Goal: Task Accomplishment & Management: Use online tool/utility

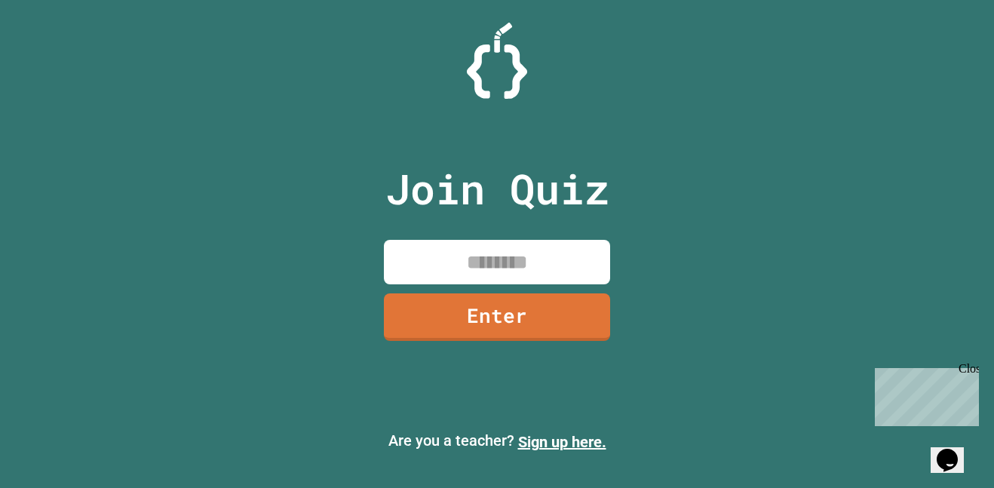
click at [455, 265] on input at bounding box center [497, 262] width 226 height 44
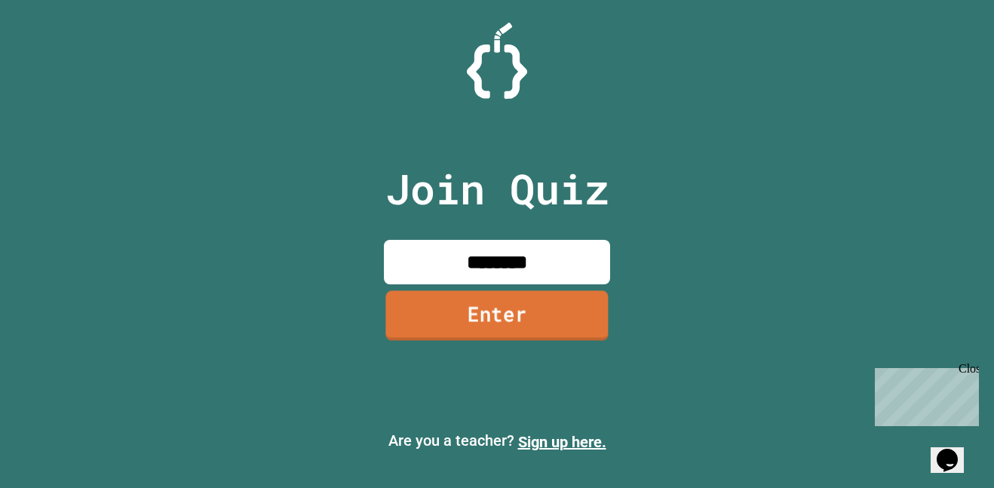
type input "********"
click at [469, 305] on link "Enter" at bounding box center [496, 315] width 222 height 50
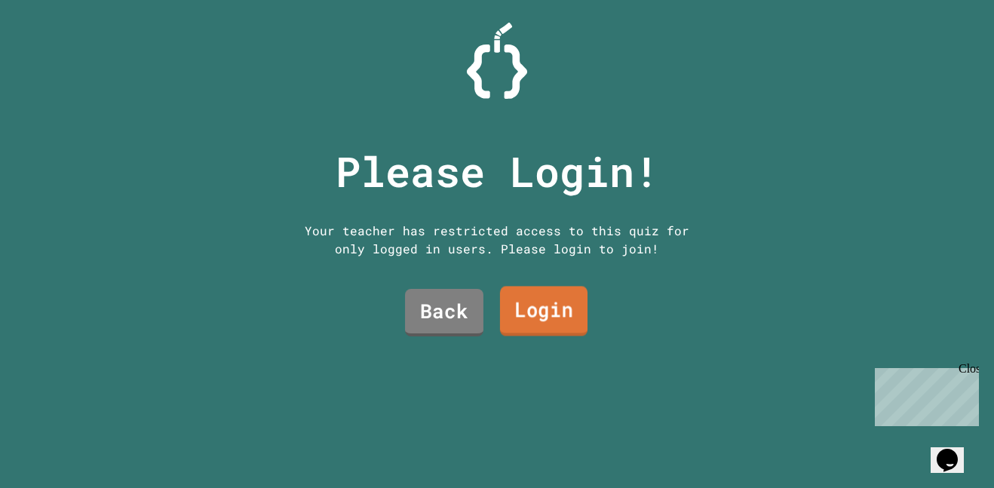
click at [533, 305] on link "Login" at bounding box center [543, 312] width 87 height 50
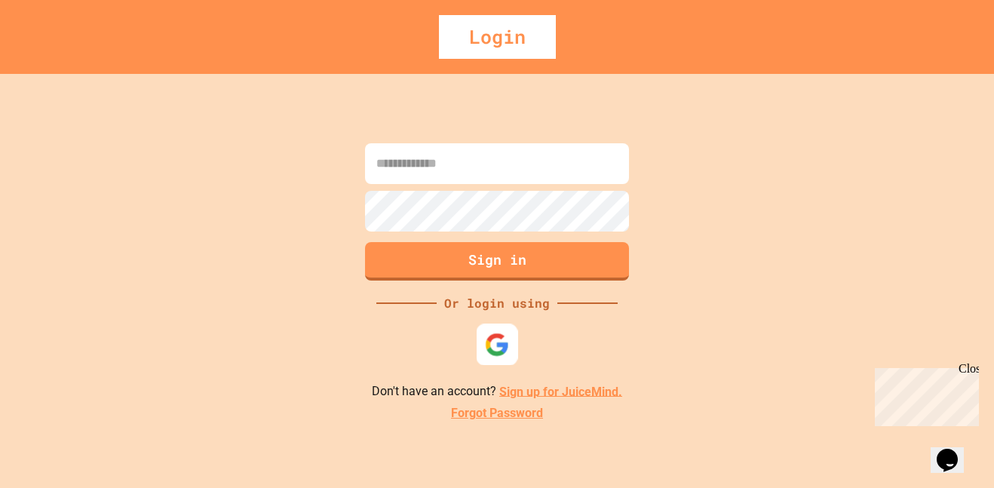
click at [499, 351] on img at bounding box center [497, 344] width 25 height 25
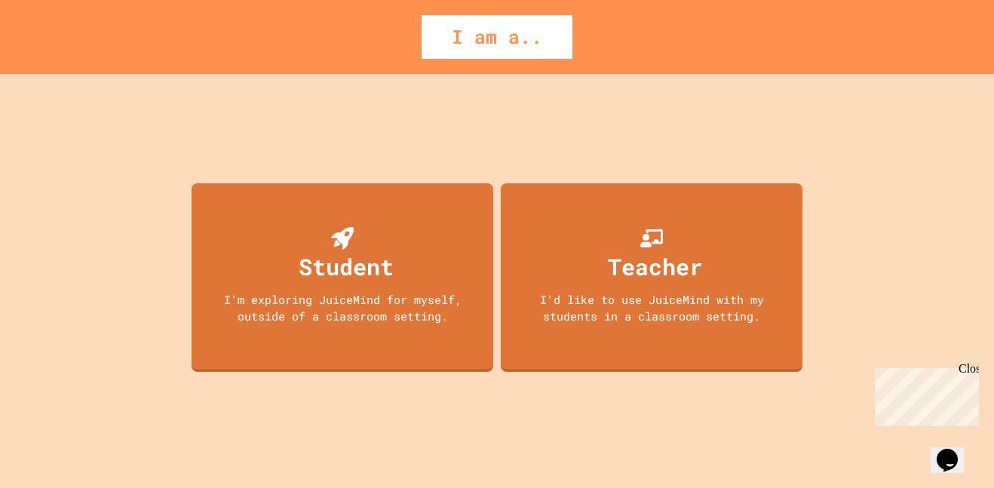
click at [431, 300] on div "I'm exploring JuiceMind for myself, outside of a classroom setting." at bounding box center [342, 308] width 271 height 34
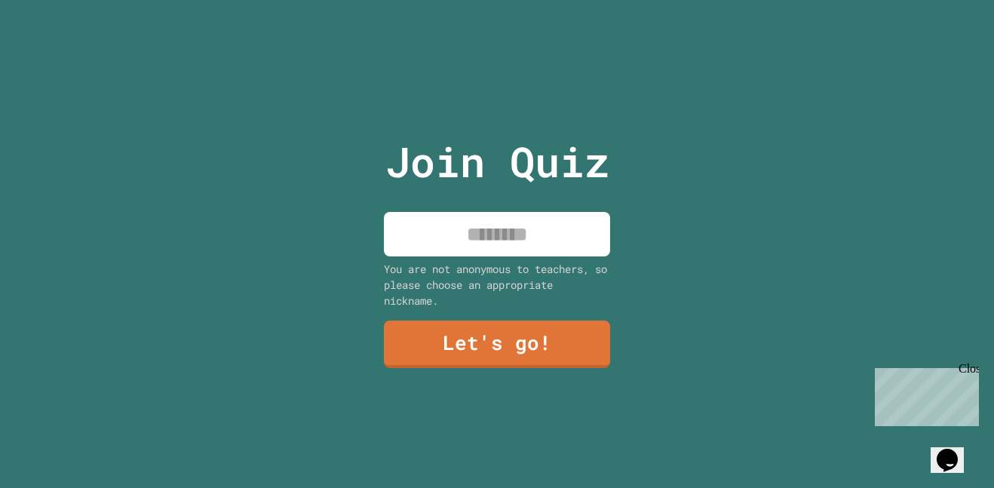
click at [557, 253] on input at bounding box center [497, 234] width 226 height 44
type input "*****"
click at [552, 333] on link "Let's go!" at bounding box center [497, 344] width 226 height 48
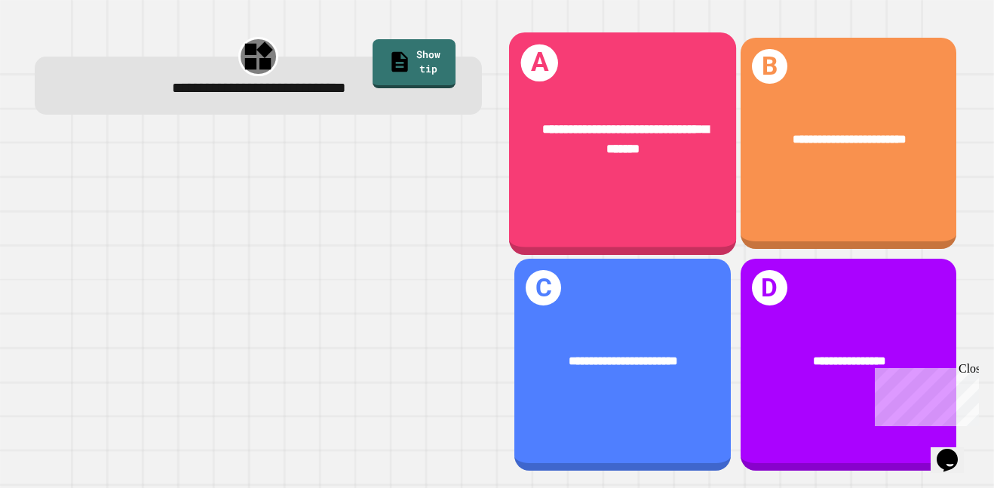
click at [638, 137] on div "**********" at bounding box center [623, 139] width 176 height 39
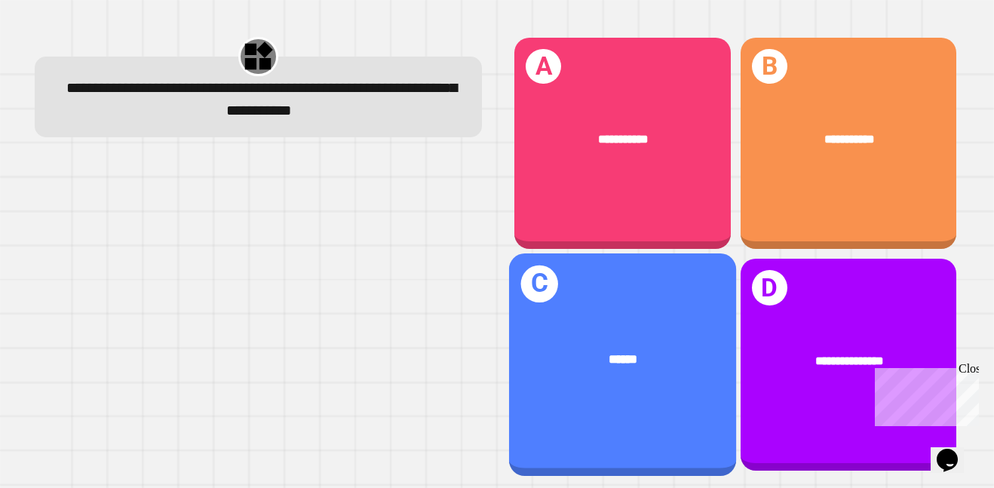
click at [673, 323] on div "C ******" at bounding box center [622, 364] width 227 height 222
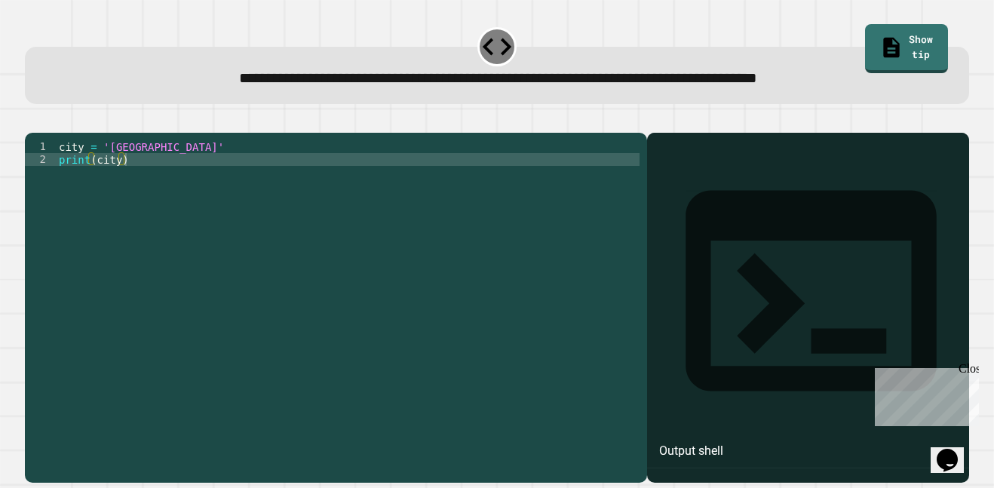
click at [145, 169] on div "city = 'Madrid' print ( city )" at bounding box center [348, 300] width 584 height 320
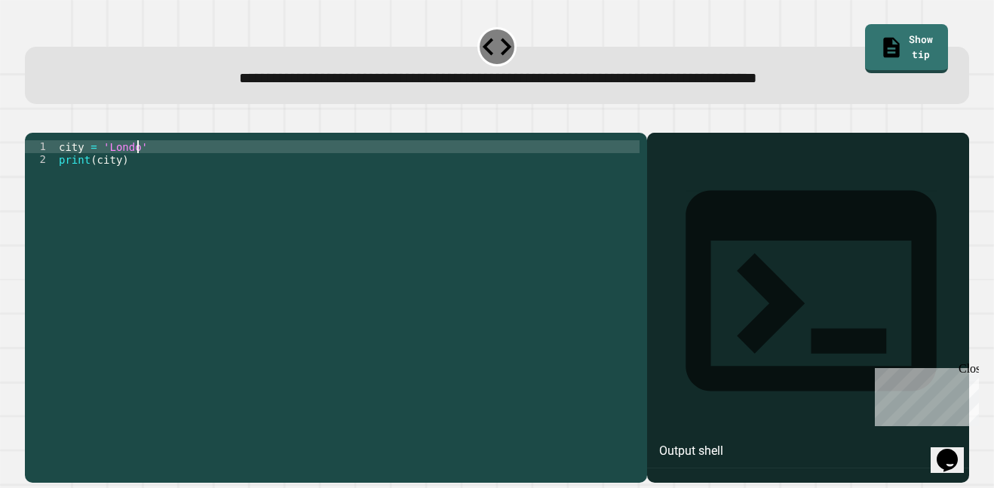
scroll to position [0, 11]
type textarea "**********"
click at [32, 120] on icon "button" at bounding box center [32, 120] width 0 height 0
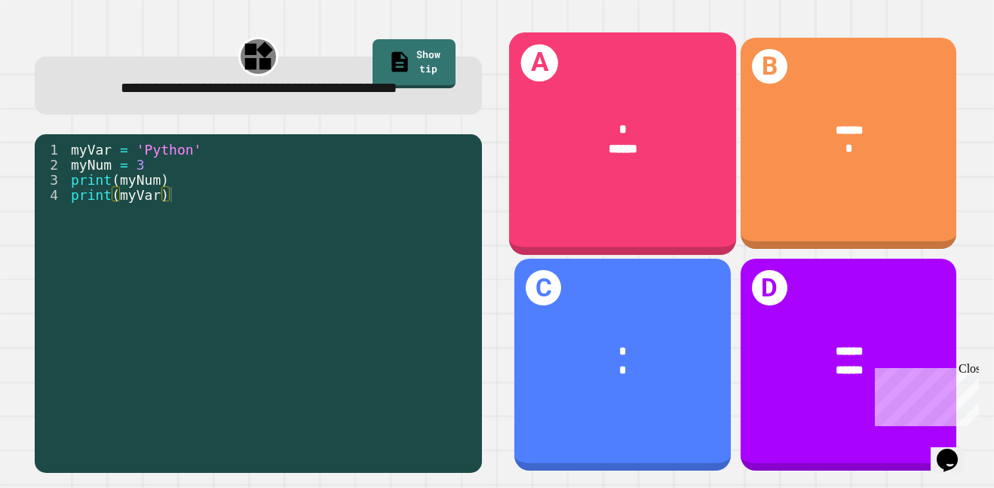
click at [627, 118] on div "* ******" at bounding box center [622, 138] width 227 height 89
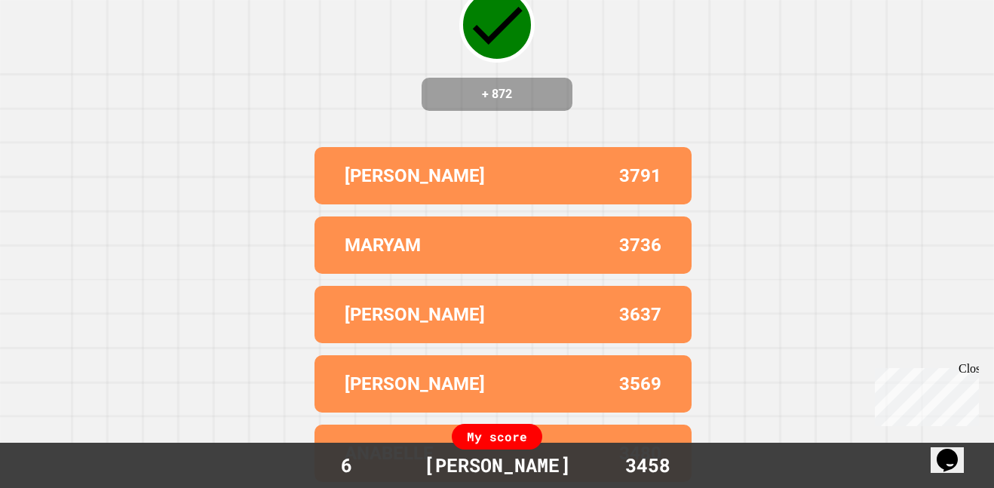
scroll to position [0, 0]
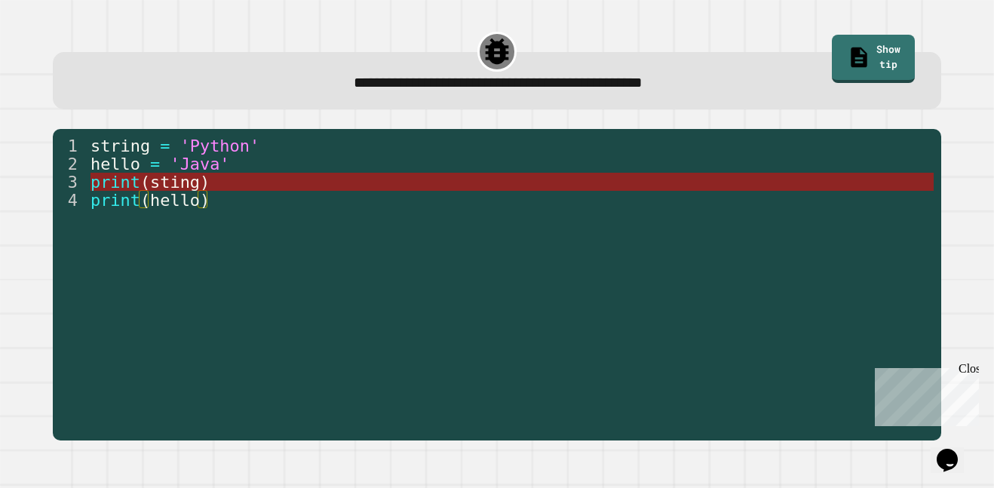
click at [194, 182] on span "sting" at bounding box center [175, 182] width 50 height 19
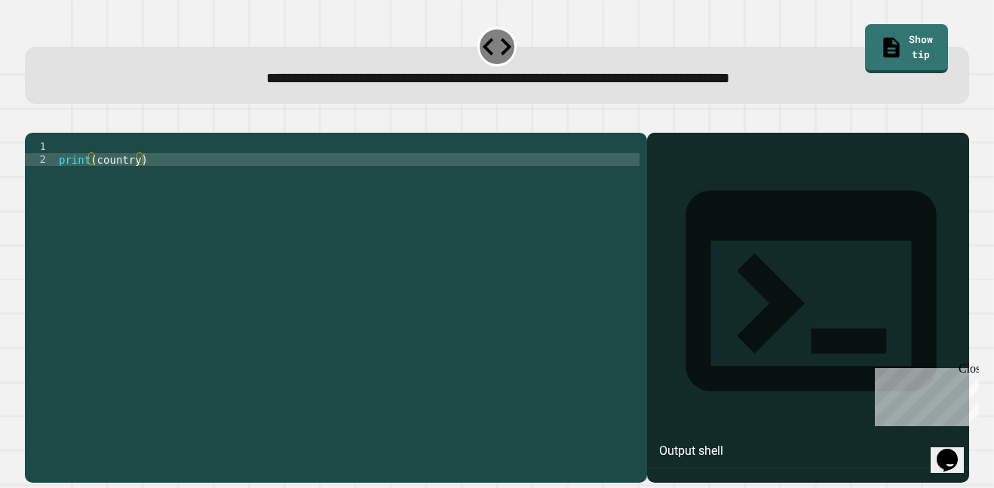
click at [97, 166] on div "print ( country )" at bounding box center [348, 300] width 584 height 320
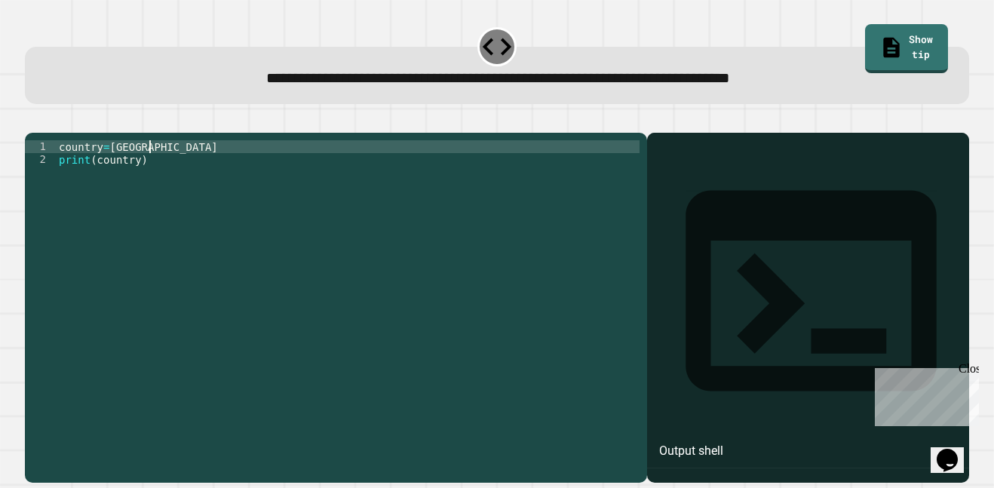
scroll to position [0, 11]
click at [32, 120] on icon "button" at bounding box center [32, 120] width 0 height 0
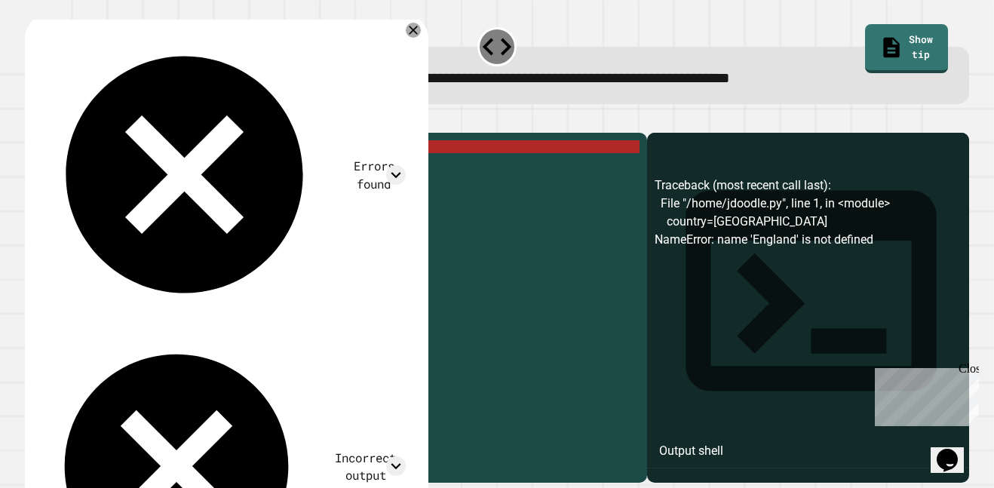
click at [100, 171] on div "country = England print ( country )" at bounding box center [348, 300] width 584 height 320
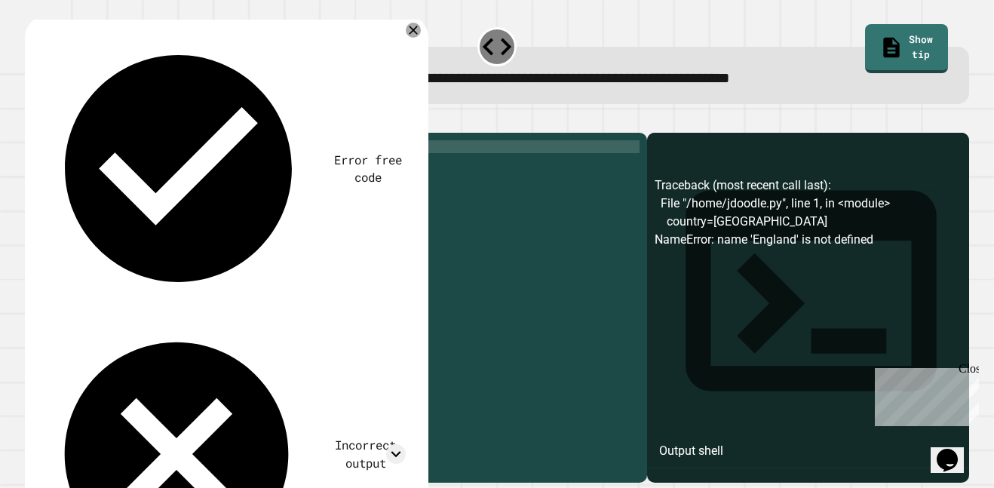
click at [110, 169] on div "country = England print ( country )" at bounding box center [348, 300] width 584 height 320
click at [167, 177] on div "country = England print ( country )" at bounding box center [348, 300] width 584 height 320
click at [140, 181] on div "country = England print ( country )" at bounding box center [348, 300] width 584 height 320
click at [144, 181] on div "country = England print ( country )" at bounding box center [348, 300] width 584 height 320
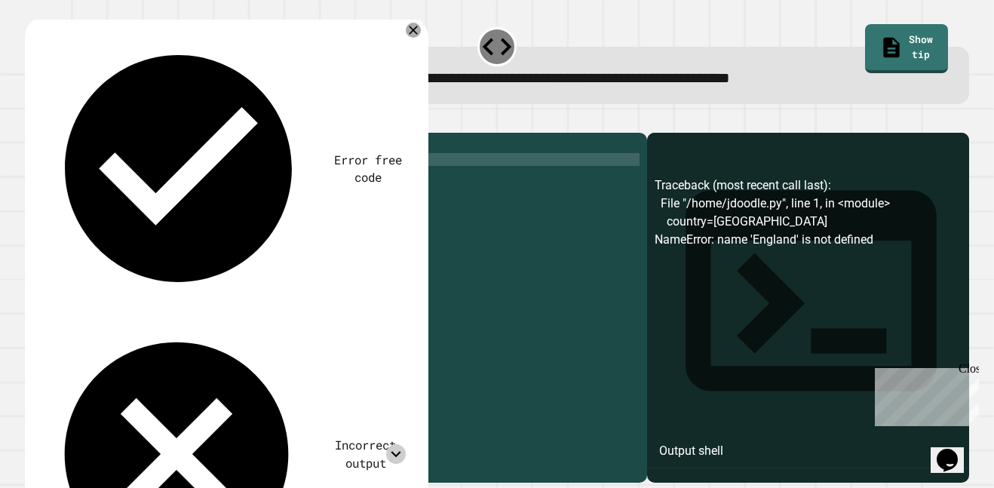
click at [391, 451] on icon at bounding box center [396, 454] width 10 height 6
click at [391, 450] on icon at bounding box center [396, 453] width 10 height 6
click at [391, 451] on icon at bounding box center [396, 454] width 10 height 6
click at [391, 450] on icon at bounding box center [396, 453] width 10 height 6
click at [203, 195] on div "country = England print ( country )" at bounding box center [348, 300] width 584 height 320
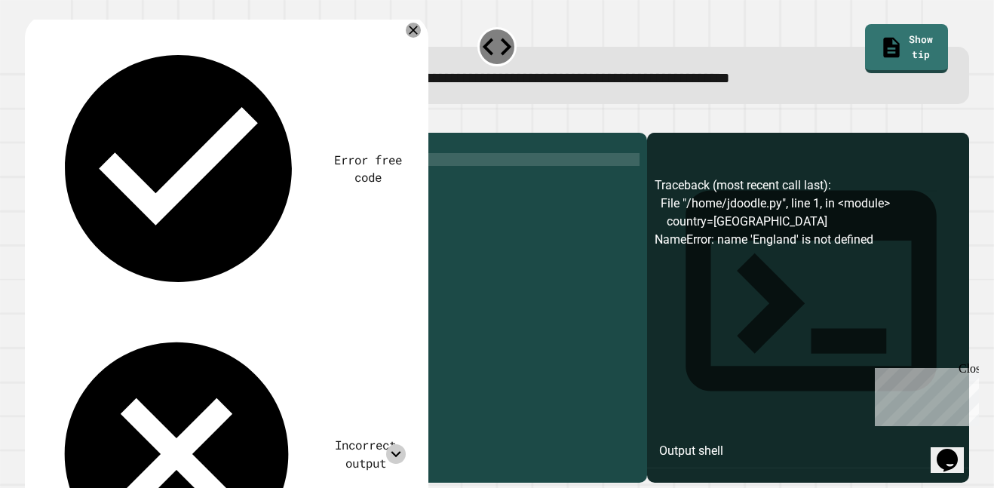
click at [187, 229] on div "country = England print ( country )" at bounding box center [348, 300] width 584 height 320
click at [136, 167] on div "country = England print ( country )" at bounding box center [348, 300] width 584 height 320
click at [208, 155] on div "**********" at bounding box center [336, 308] width 622 height 351
click at [173, 166] on div "country = England print ( country )" at bounding box center [348, 300] width 584 height 320
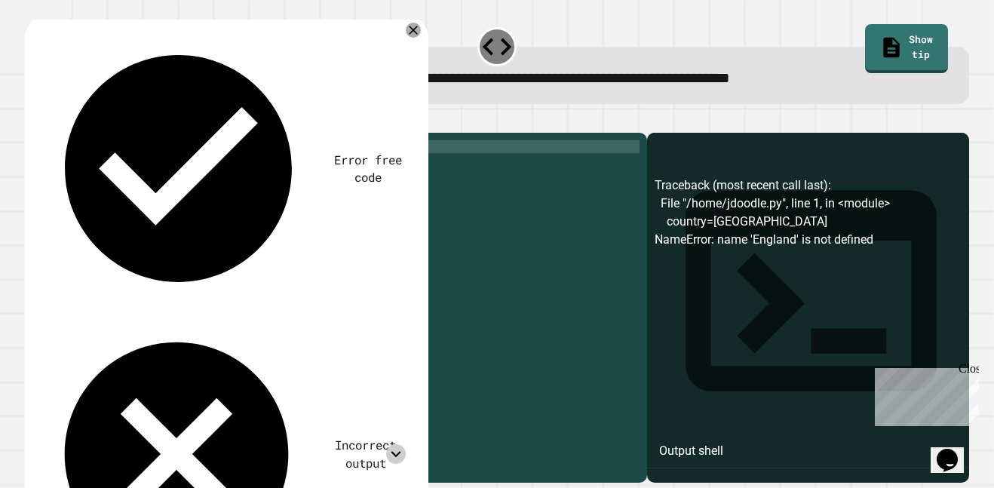
click at [47, 128] on icon "button" at bounding box center [42, 129] width 8 height 11
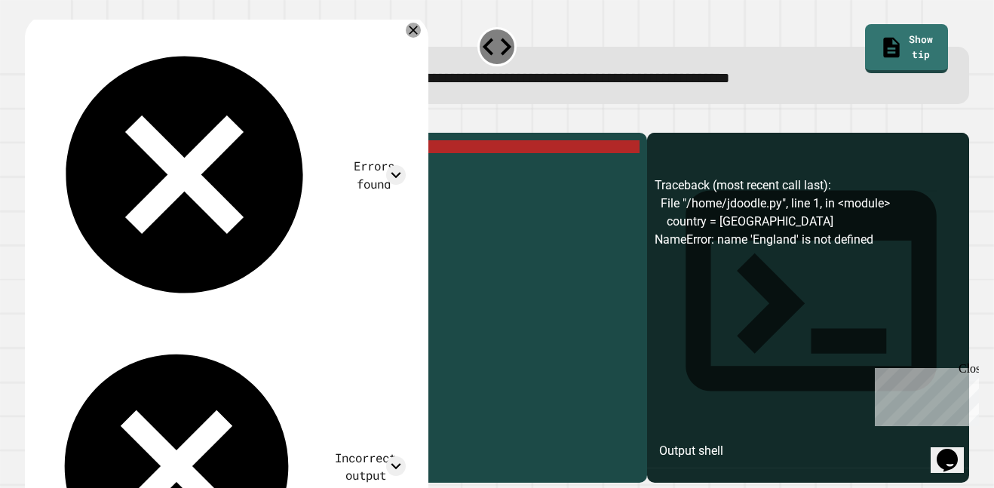
click at [287, 182] on div "country = England print ( country )" at bounding box center [348, 300] width 584 height 320
click at [243, 168] on div "country = England print ( country )" at bounding box center [348, 300] width 584 height 320
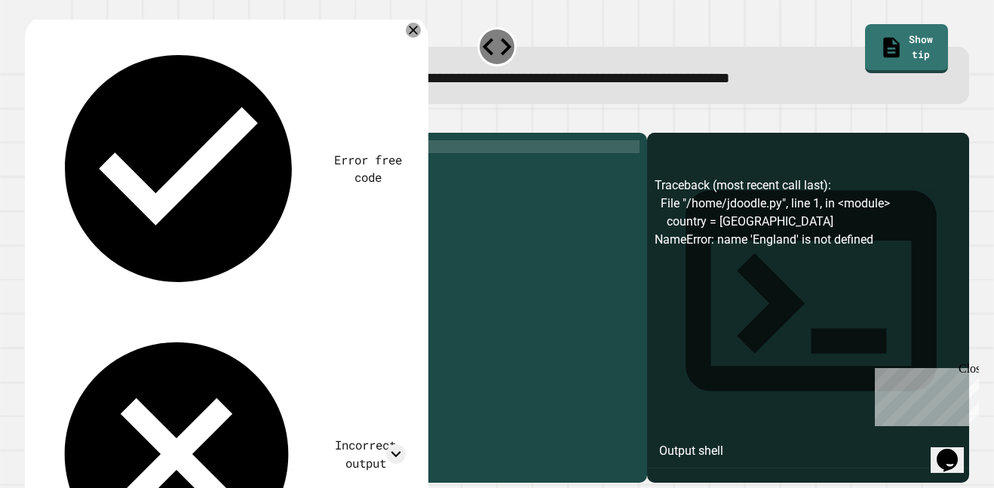
scroll to position [0, 12]
drag, startPoint x: 136, startPoint y: 181, endPoint x: 97, endPoint y: 182, distance: 38.5
click at [97, 182] on div "country = England print ( country )" at bounding box center [348, 300] width 584 height 320
click at [102, 183] on div "country = England print ( Country )" at bounding box center [348, 300] width 584 height 320
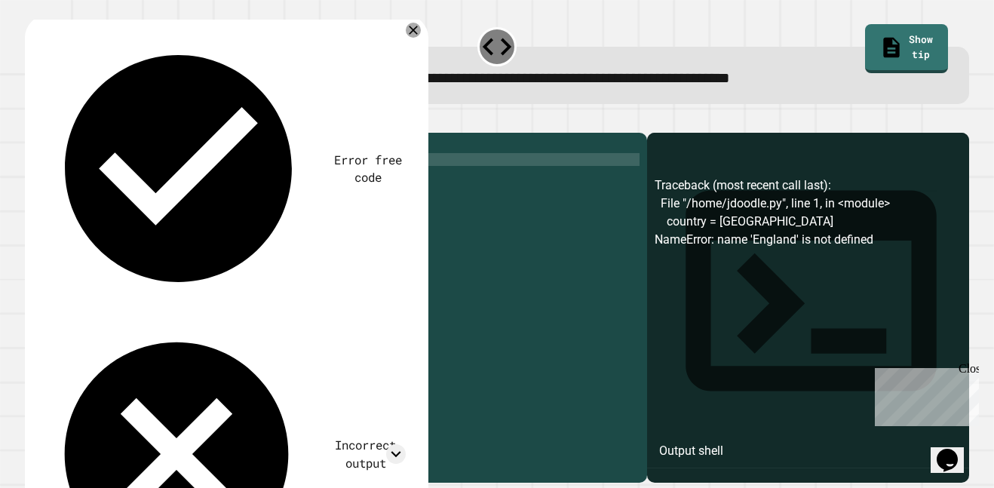
scroll to position [0, 5]
click at [173, 182] on div "country = England print ( country )" at bounding box center [348, 300] width 584 height 320
click at [152, 220] on div "country = England print ( country )" at bounding box center [348, 300] width 584 height 320
click at [32, 120] on button "button" at bounding box center [32, 120] width 0 height 0
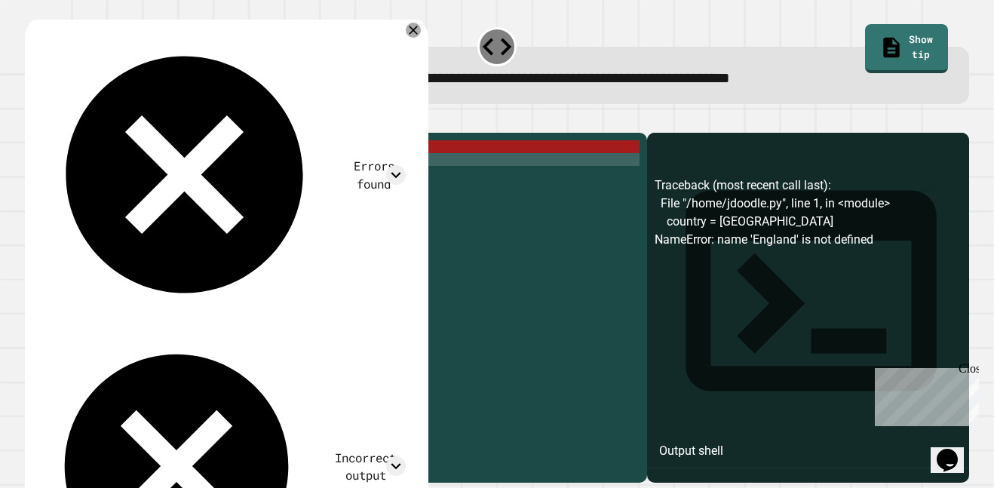
click at [156, 165] on div "country = England print ( country )" at bounding box center [348, 300] width 584 height 320
click at [123, 167] on div "country = England print ( country )" at bounding box center [348, 300] width 584 height 320
click at [121, 167] on div "country = England print ( country )" at bounding box center [348, 300] width 584 height 320
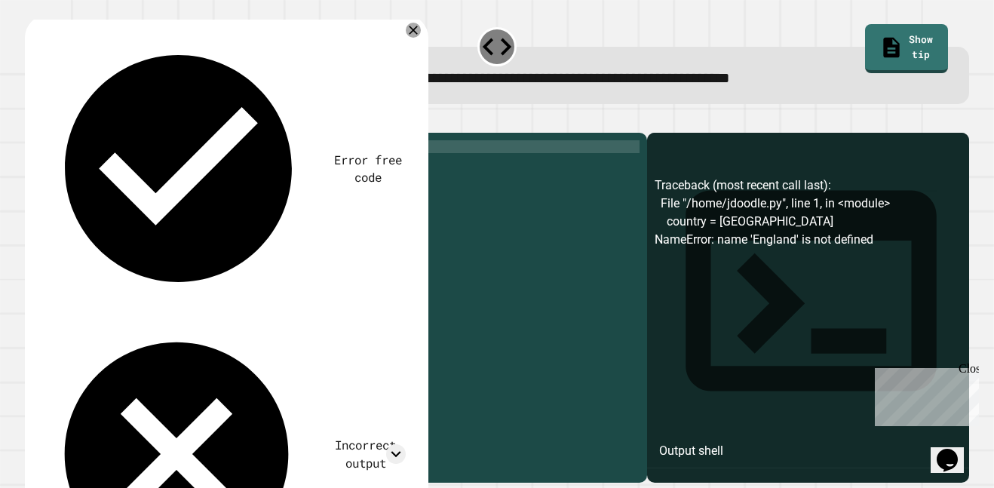
click at [162, 167] on div "country = ( England print ( country )" at bounding box center [348, 300] width 584 height 320
click at [167, 167] on div "country = ( England print ( country )" at bounding box center [348, 300] width 584 height 320
click at [171, 169] on div "country = ( [GEOGRAPHIC_DATA] ) print ( country )" at bounding box center [348, 300] width 584 height 320
click at [170, 169] on div "country = ( [GEOGRAPHIC_DATA] ) print ( country )" at bounding box center [348, 300] width 584 height 320
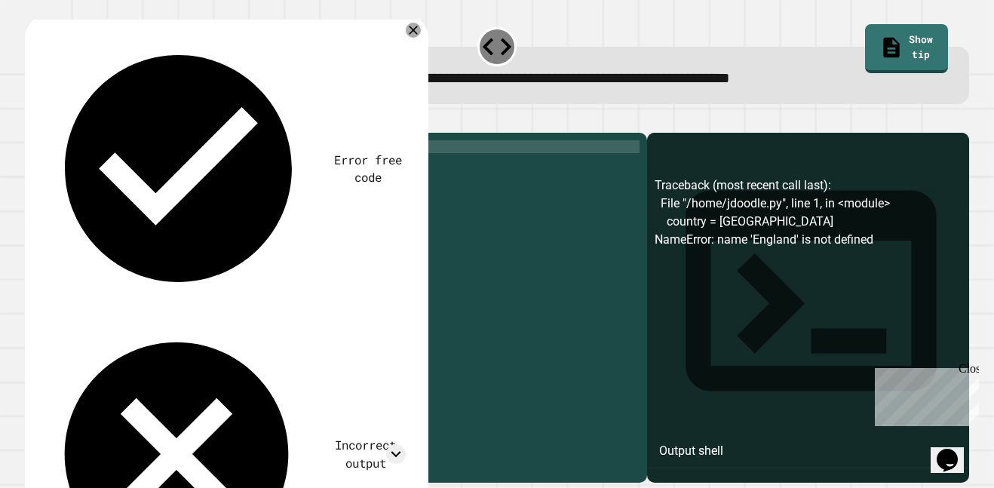
click at [125, 169] on div "country = ( [GEOGRAPHIC_DATA] ") print ( country )" at bounding box center [348, 300] width 584 height 320
click at [155, 241] on div "country = ( "[GEOGRAPHIC_DATA]" ) print ( country )" at bounding box center [348, 300] width 584 height 320
type textarea "**********"
click at [47, 131] on icon "button" at bounding box center [42, 129] width 8 height 11
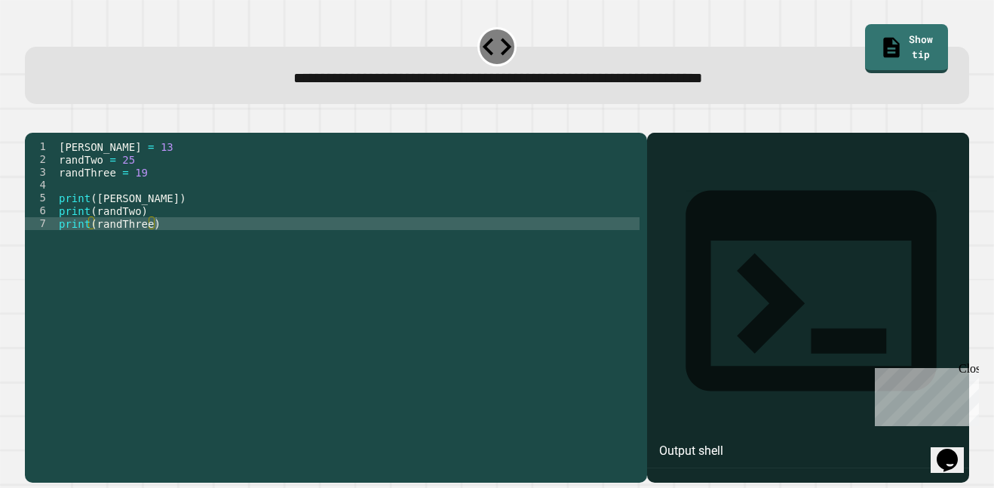
click at [132, 177] on div "[PERSON_NAME] = 13 randTwo = 25 randThree = 19 print ( [PERSON_NAME] ) print ( …" at bounding box center [348, 300] width 584 height 320
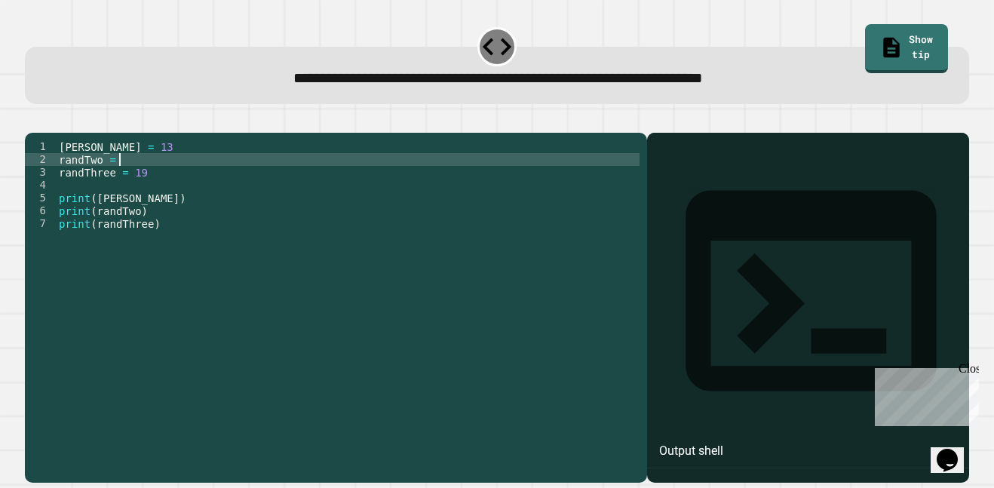
scroll to position [0, 8]
type textarea "**********"
click at [32, 120] on icon "button" at bounding box center [32, 120] width 0 height 0
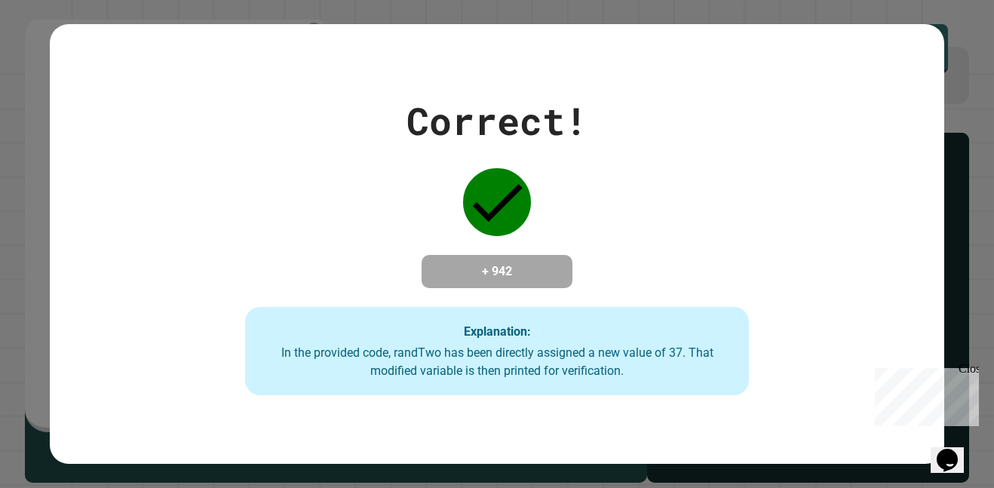
click at [986, 375] on span "Close" at bounding box center [986, 368] width 0 height 13
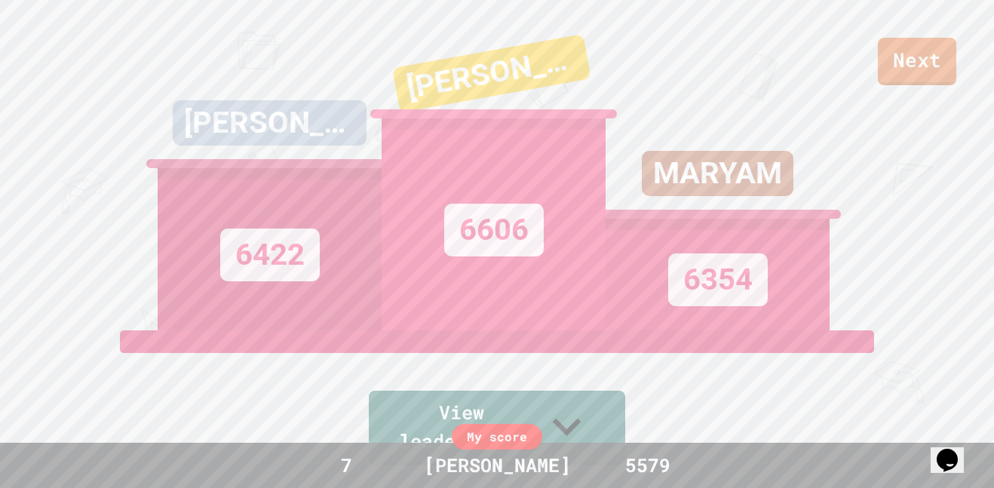
click at [930, 65] on link "Next" at bounding box center [917, 62] width 78 height 48
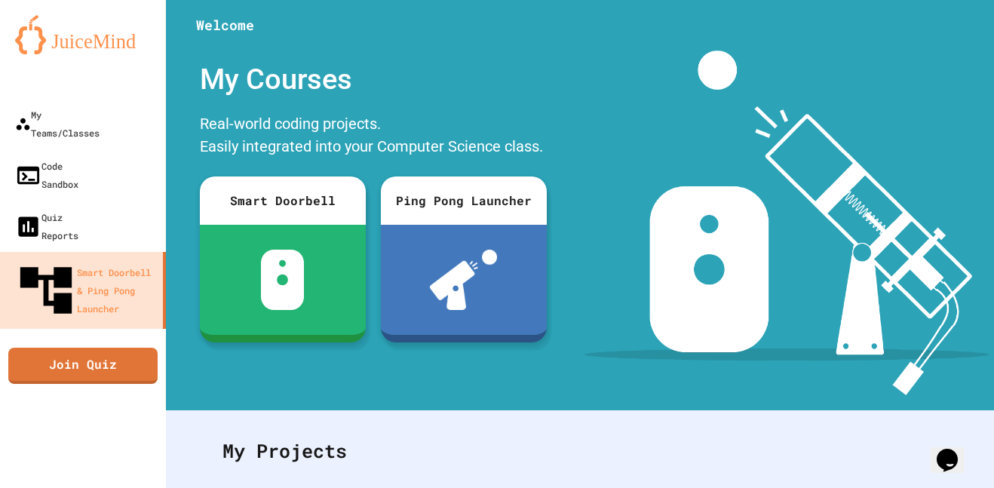
click at [115, 348] on link "Join Quiz" at bounding box center [82, 366] width 149 height 36
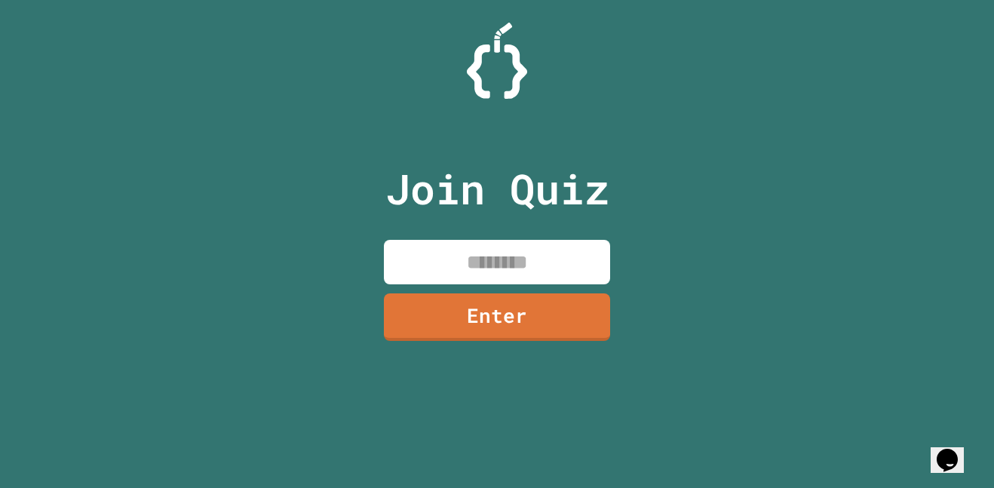
click at [550, 297] on link "Enter" at bounding box center [497, 317] width 226 height 48
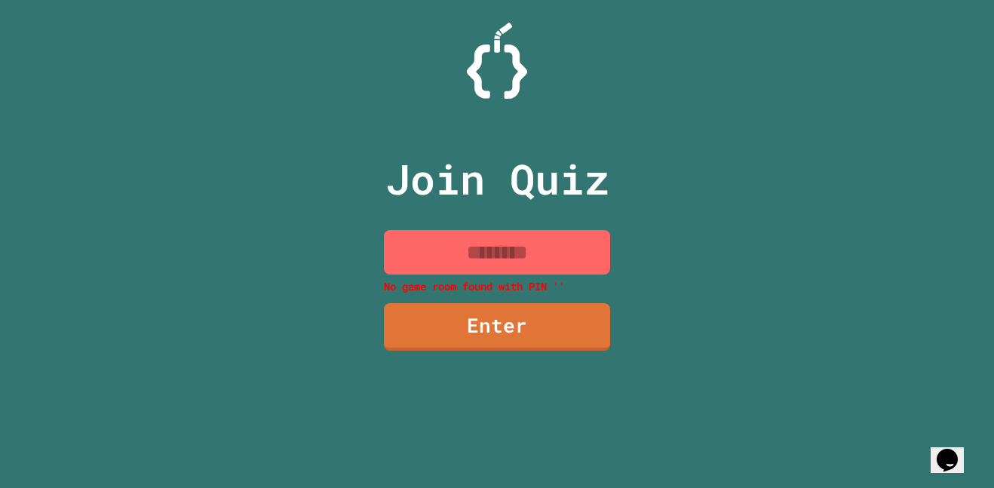
click at [547, 257] on input at bounding box center [497, 252] width 226 height 44
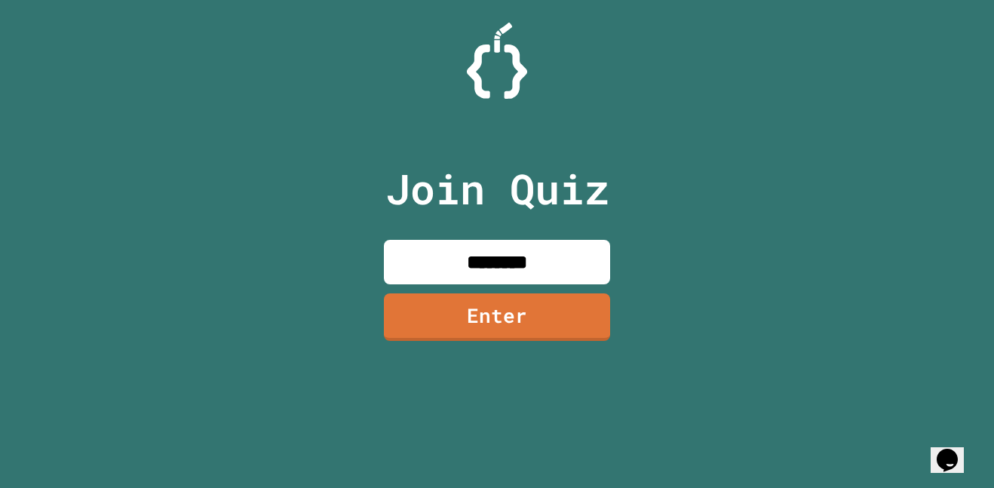
type input "********"
click at [560, 322] on link "Enter" at bounding box center [497, 317] width 226 height 48
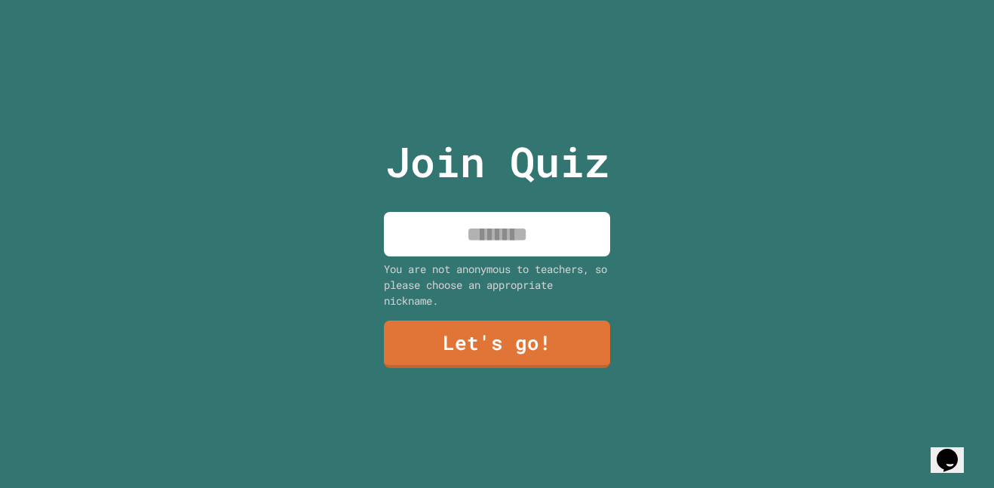
click at [575, 275] on div "You are not anonymous to teachers, so please choose an appropriate nickname." at bounding box center [497, 285] width 226 height 48
click at [579, 245] on input at bounding box center [497, 234] width 226 height 44
type input "*****"
click at [561, 323] on link "Let's go!" at bounding box center [497, 344] width 226 height 48
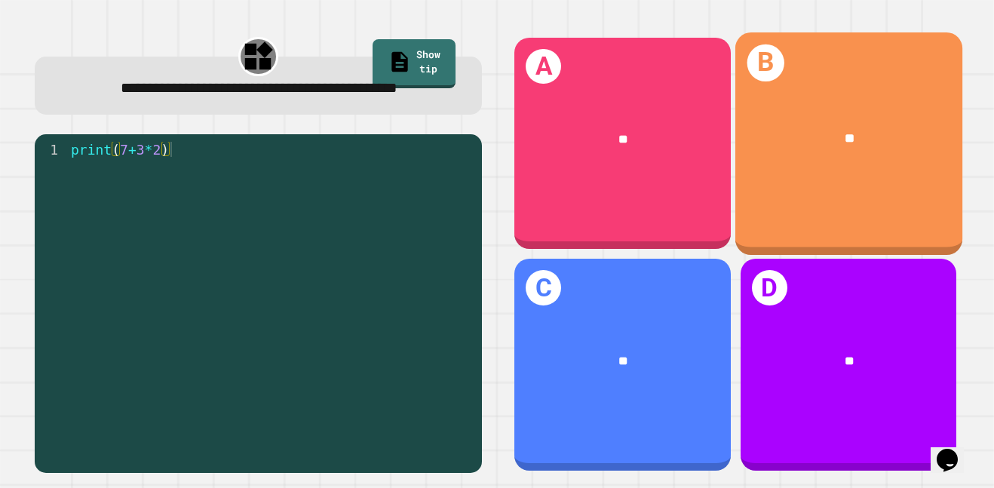
click at [842, 186] on div "B **" at bounding box center [848, 143] width 227 height 222
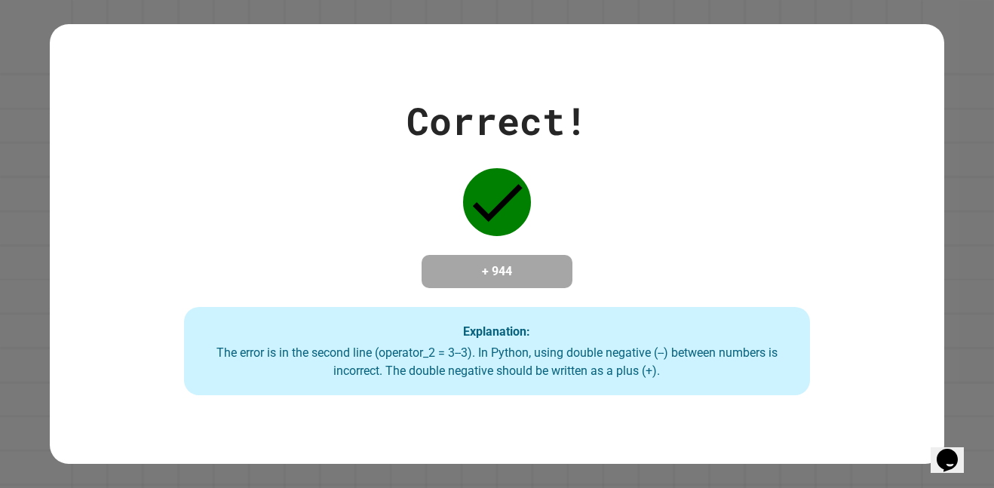
click at [286, 167] on div "Correct! + 944 Explanation: The error is in the second line (operator_2 = 3--3)…" at bounding box center [497, 244] width 894 height 303
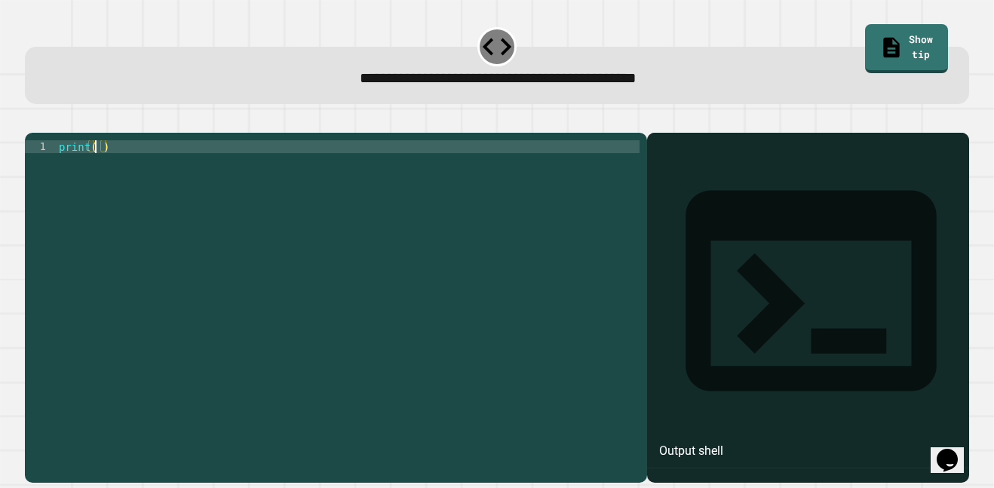
click at [97, 170] on div "print ( )" at bounding box center [348, 300] width 584 height 320
type textarea "**********"
click at [32, 120] on icon "button" at bounding box center [32, 120] width 0 height 0
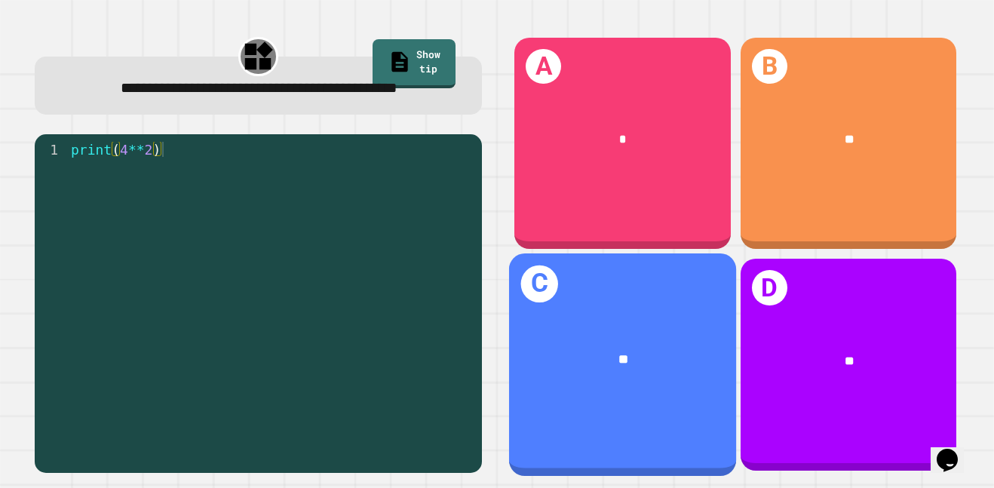
click at [683, 383] on div "**" at bounding box center [622, 361] width 227 height 70
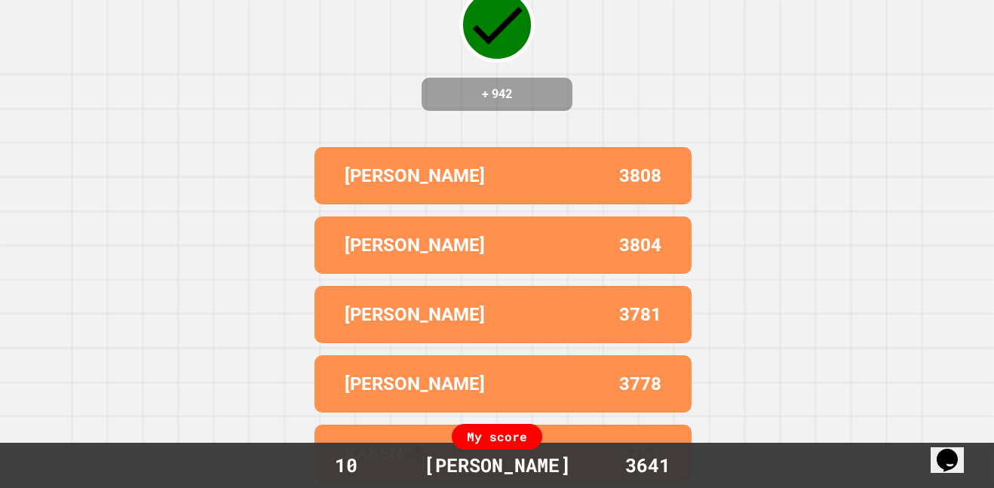
scroll to position [0, 0]
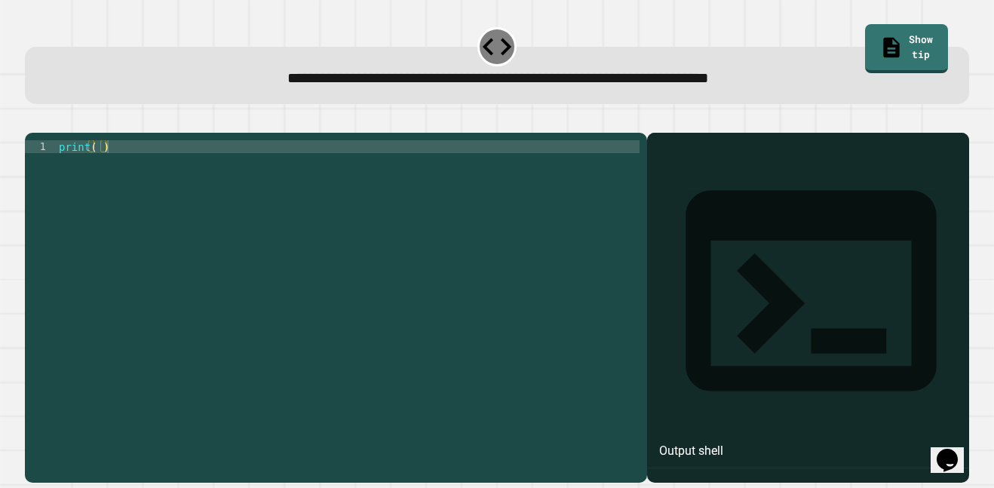
click at [96, 167] on div "print ( )" at bounding box center [348, 300] width 584 height 320
click at [238, 176] on div "print ( 24 hour )" at bounding box center [348, 300] width 584 height 320
click at [139, 164] on div "print ( 24 hour )" at bounding box center [348, 300] width 584 height 320
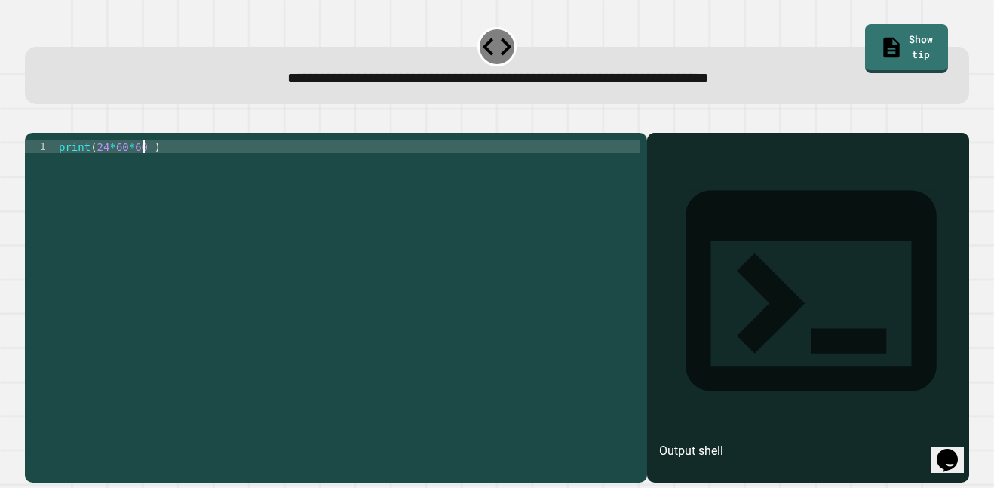
type textarea "**********"
click at [32, 120] on icon "button" at bounding box center [32, 120] width 0 height 0
click at [103, 173] on div "print ( )" at bounding box center [348, 300] width 584 height 320
click at [97, 172] on div "print ( )" at bounding box center [348, 300] width 584 height 320
click at [100, 170] on div "print ( )" at bounding box center [348, 300] width 584 height 320
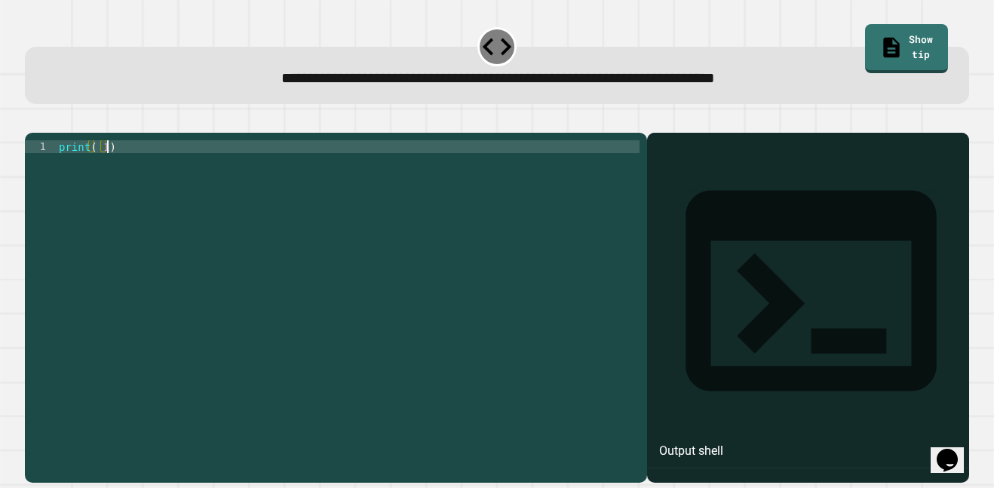
scroll to position [0, 7]
click at [32, 120] on icon "button" at bounding box center [32, 120] width 0 height 0
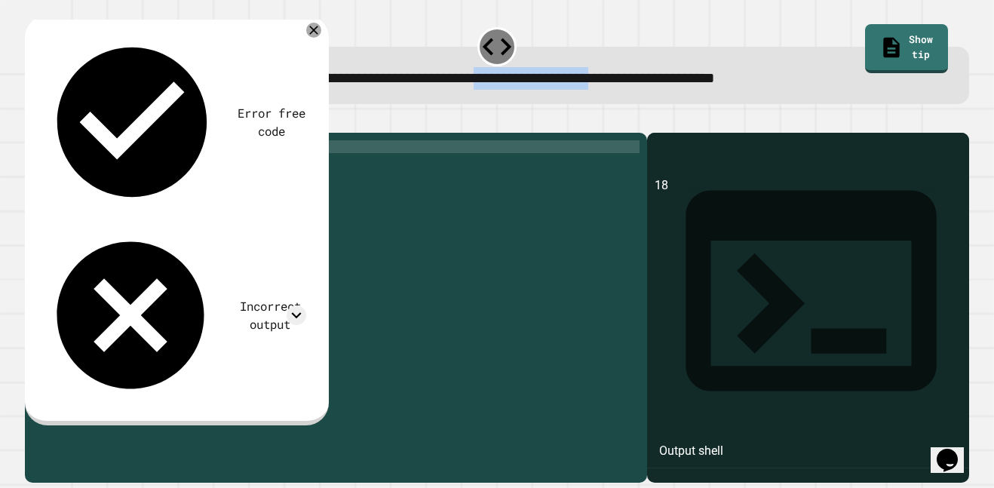
drag, startPoint x: 459, startPoint y: 85, endPoint x: 635, endPoint y: 78, distance: 175.9
click at [635, 78] on span "**********" at bounding box center [497, 77] width 433 height 14
copy span "**********"
click at [103, 167] on div "print ( 18 )" at bounding box center [348, 300] width 584 height 320
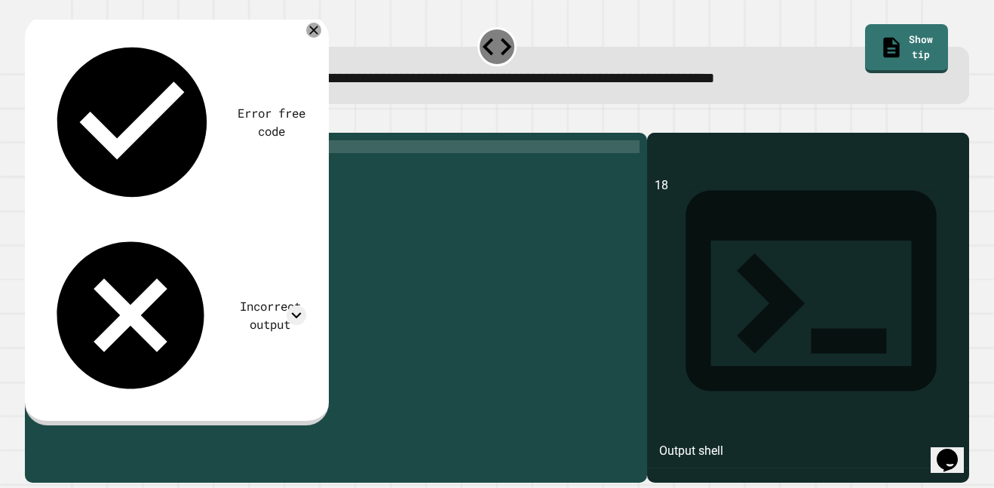
click at [32, 120] on icon "button" at bounding box center [32, 120] width 0 height 0
click at [270, 187] on div "print ( 18 )" at bounding box center [348, 300] width 584 height 320
click at [313, 30] on icon at bounding box center [313, 30] width 11 height 11
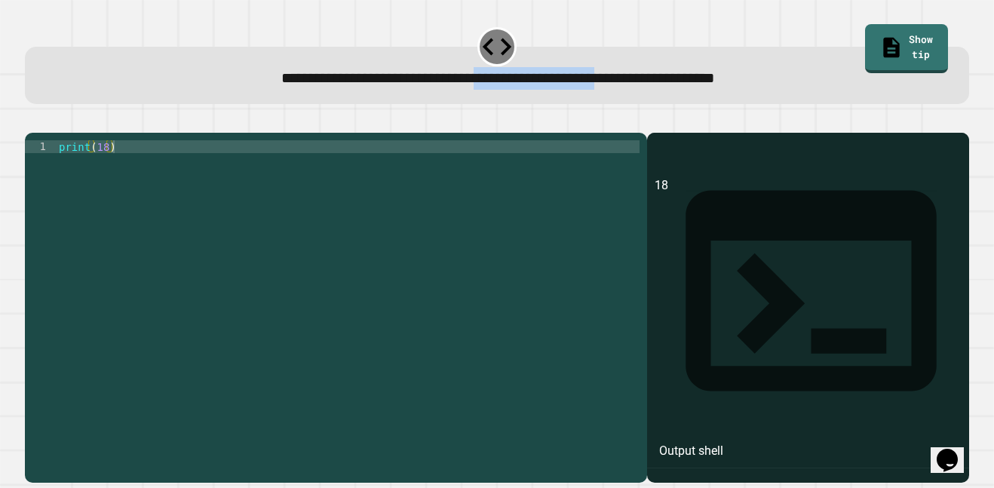
drag, startPoint x: 461, startPoint y: 82, endPoint x: 637, endPoint y: 78, distance: 175.8
click at [637, 78] on span "**********" at bounding box center [497, 77] width 433 height 14
copy span "**********"
click at [94, 169] on div "print ( 18 )" at bounding box center [348, 300] width 584 height 320
paste textarea "**********"
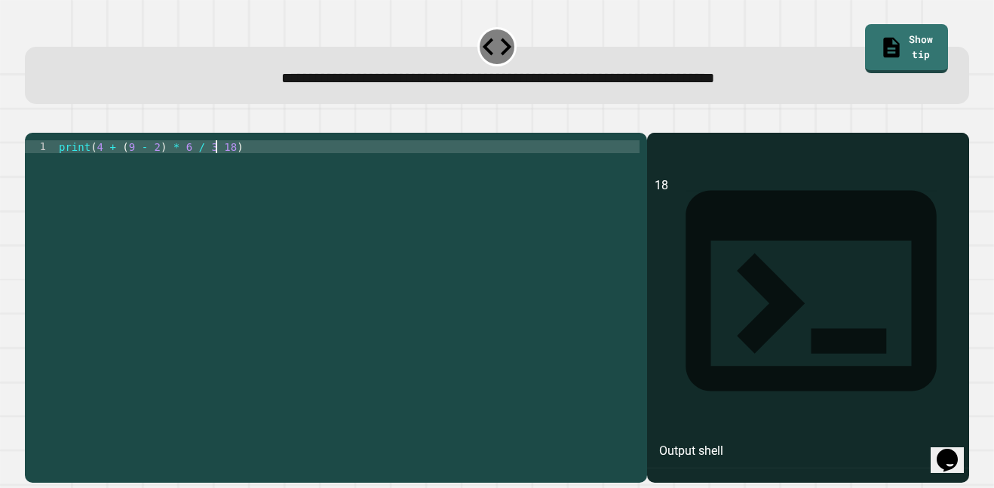
scroll to position [0, 20]
click at [32, 120] on icon "button" at bounding box center [32, 120] width 0 height 0
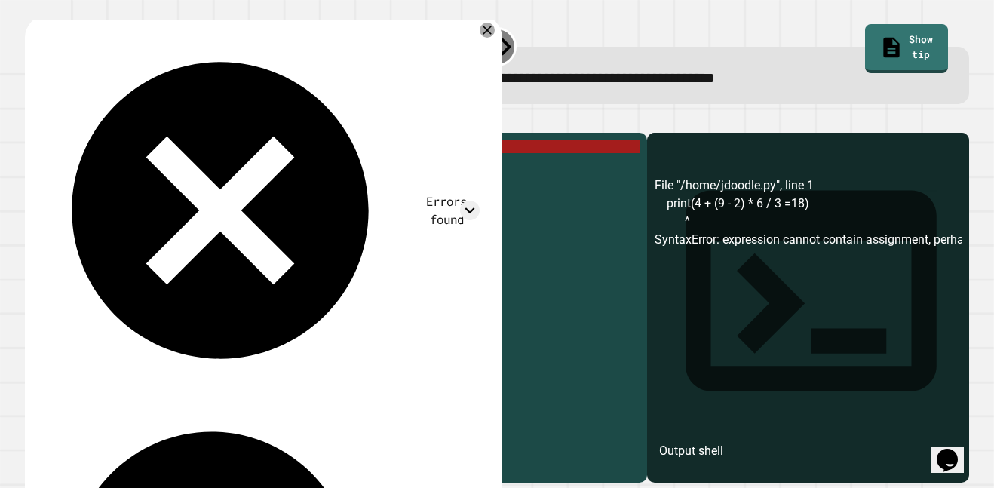
drag, startPoint x: 223, startPoint y: 170, endPoint x: 91, endPoint y: 173, distance: 132.0
click at [91, 173] on div "print ( 4 + ( 9 - 2 ) * 6 / 3 = 18 )" at bounding box center [348, 300] width 584 height 320
click at [94, 173] on div "print ( 4 + ( 9 - 2 ) * 6 / 3 = 18 )" at bounding box center [348, 287] width 584 height 295
drag, startPoint x: 94, startPoint y: 173, endPoint x: 201, endPoint y: 167, distance: 106.5
click at [201, 167] on div "print ( 4 + ( 9 - 2 ) * 6 / 3 = 18 )" at bounding box center [348, 300] width 584 height 320
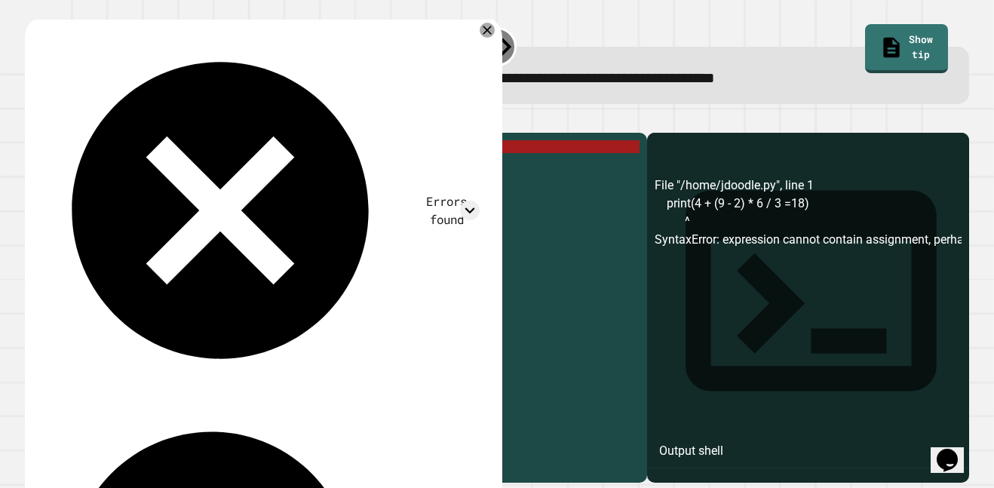
click at [203, 166] on div "print ( 4 + ( 9 - 2 ) * 6 / 3 = 18 )" at bounding box center [348, 287] width 584 height 295
click at [203, 166] on div "print ( 4 + ( 9 - 2 ) * 6 / 3 = 18 )" at bounding box center [348, 300] width 584 height 320
click at [208, 168] on div "print ( 4 + ( 9 - 2 ) * 6 / 3 = 18 )" at bounding box center [348, 287] width 584 height 295
click at [208, 168] on div "print ( 4 + ( 9 - 2 ) * 6 / 3 = 18 )" at bounding box center [348, 300] width 584 height 320
click at [207, 168] on div "print ( 4 + ( 9 - 2 ) * 6 / 3 = 18 )" at bounding box center [348, 300] width 584 height 320
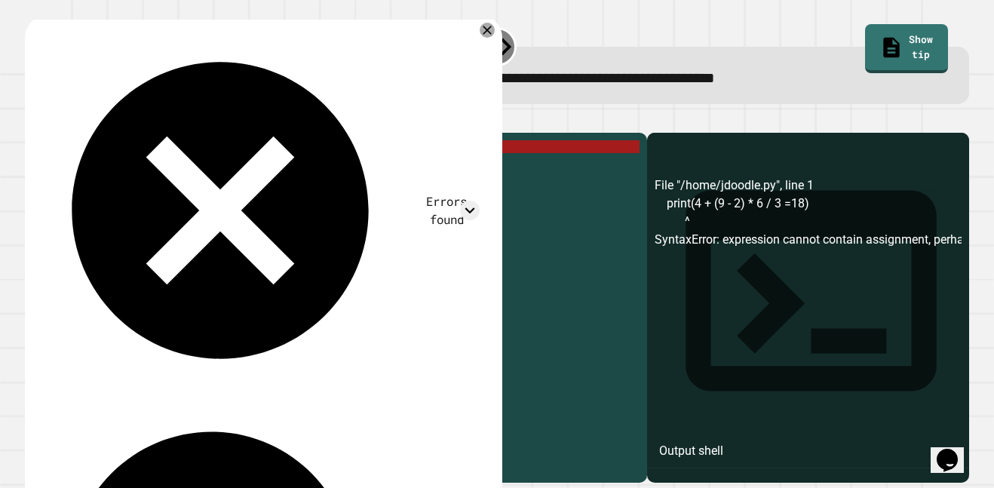
click at [231, 169] on div "print ( 4 + ( 9 - 2 ) * 6 / 3 = 18 )" at bounding box center [348, 287] width 584 height 295
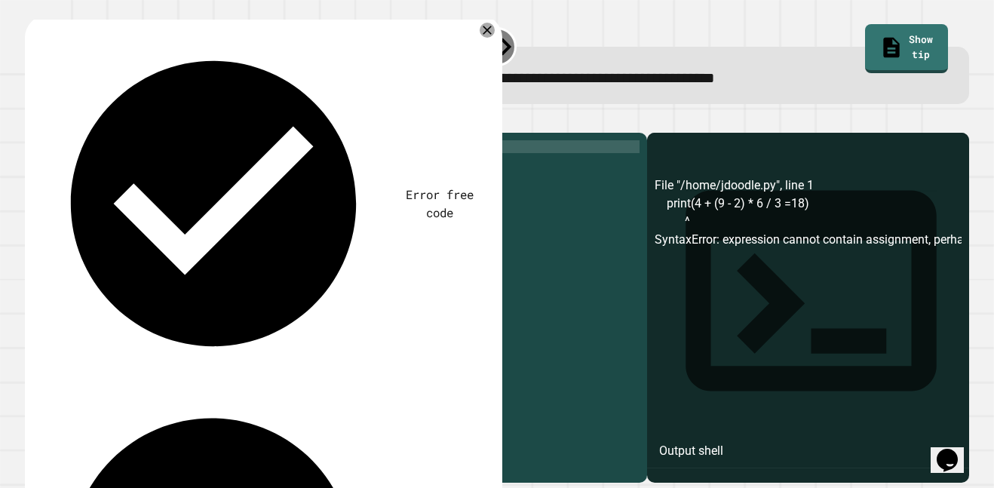
type textarea "**********"
click at [32, 120] on button "button" at bounding box center [32, 120] width 0 height 0
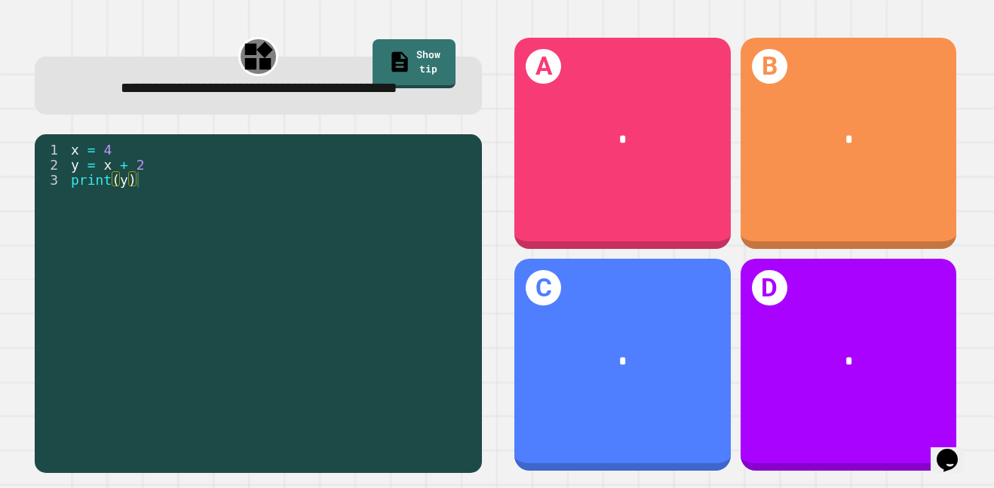
click at [631, 350] on div "*" at bounding box center [622, 360] width 216 height 66
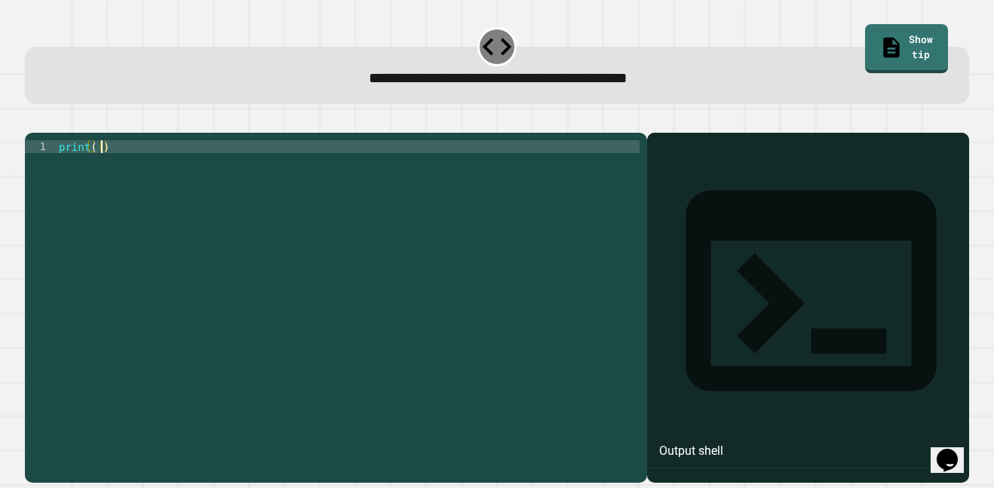
click at [99, 168] on div "print ( )" at bounding box center [348, 300] width 584 height 320
click at [32, 120] on icon "button" at bounding box center [32, 120] width 0 height 0
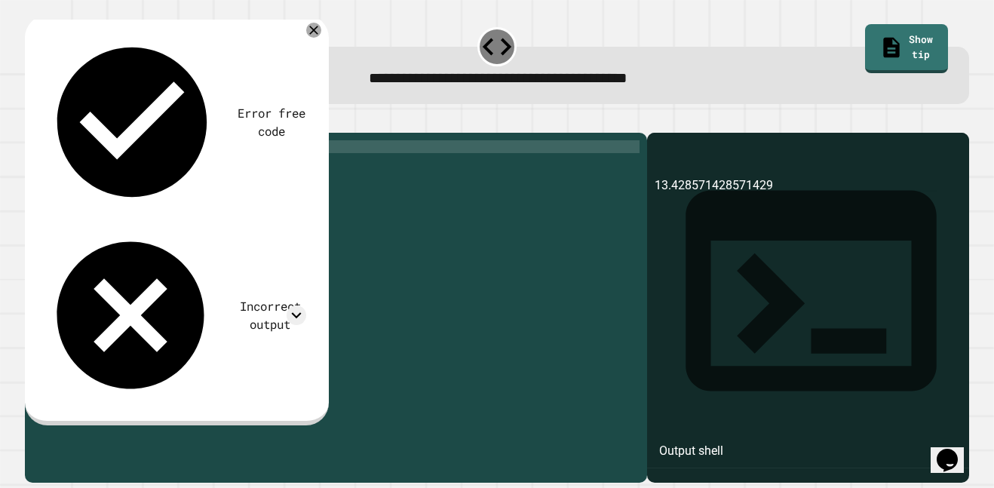
click at [127, 174] on div "print ( 94 / 7 )" at bounding box center [348, 300] width 584 height 320
click at [124, 173] on div "print ( 94 / 7 )" at bounding box center [348, 300] width 584 height 320
click at [119, 171] on div "print ( 94 / 7 )" at bounding box center [348, 300] width 584 height 320
click at [32, 120] on icon "button" at bounding box center [32, 120] width 0 height 0
click at [97, 169] on div "print ( 94 // 7 )" at bounding box center [348, 300] width 584 height 320
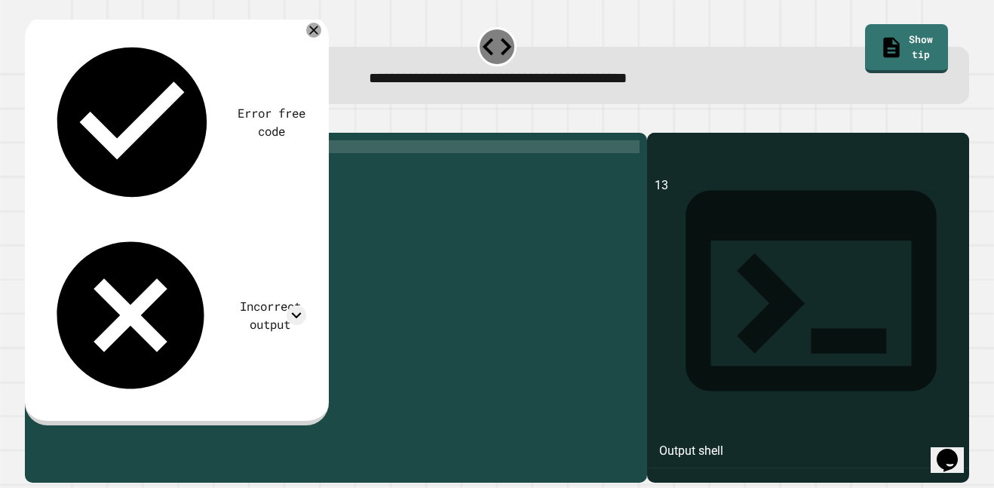
click at [100, 170] on div "print ( 94 // 7 )" at bounding box center [348, 300] width 584 height 320
click at [32, 120] on button "button" at bounding box center [32, 120] width 0 height 0
click at [120, 170] on div "print ( 94 // 7 )" at bounding box center [348, 300] width 584 height 320
click at [118, 170] on div "print ( 94 // 7 )" at bounding box center [348, 300] width 584 height 320
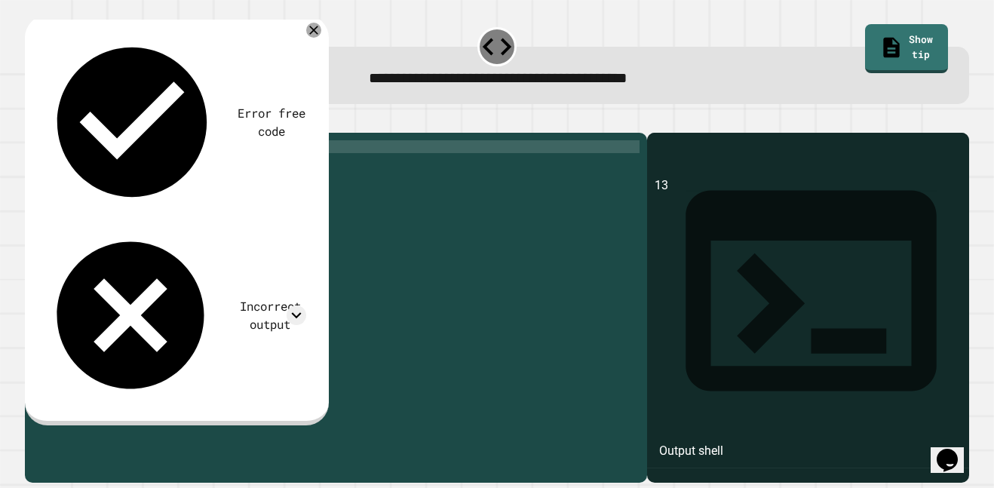
type textarea "**********"
click at [47, 129] on icon "button" at bounding box center [42, 129] width 8 height 11
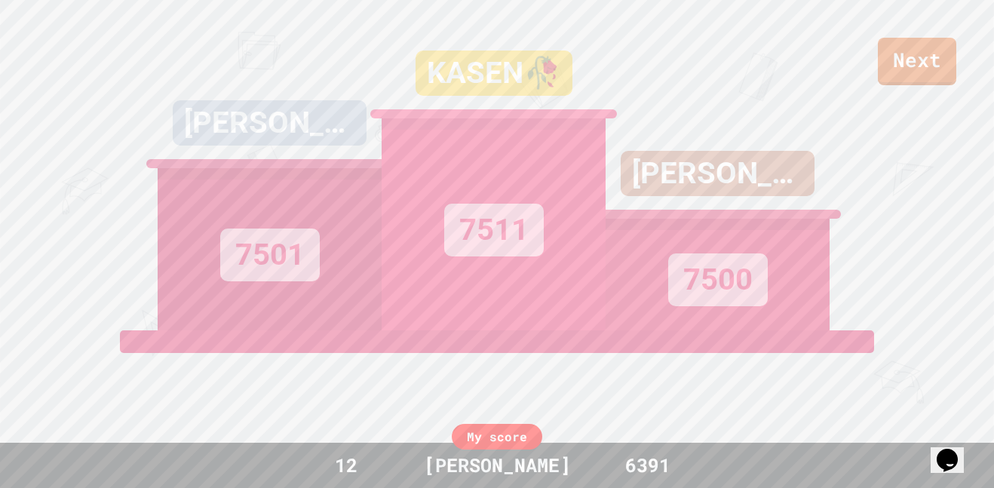
click at [932, 40] on link "Next" at bounding box center [917, 62] width 78 height 48
